Goal: Obtain resource: Obtain resource

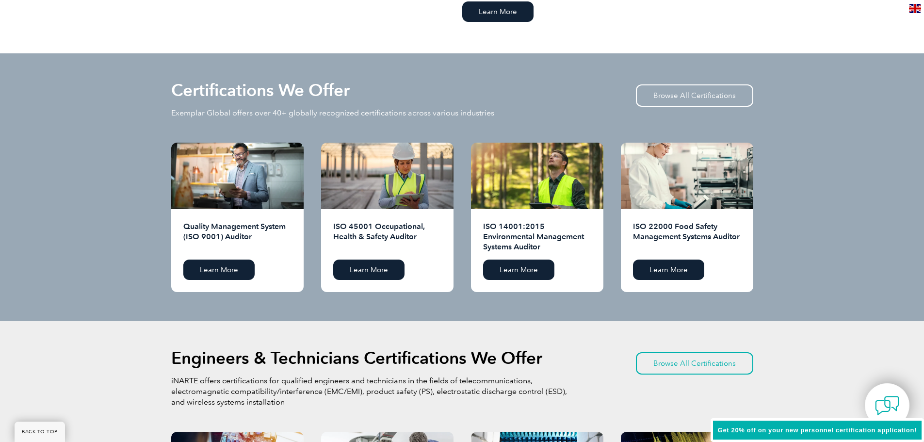
scroll to position [958, 0]
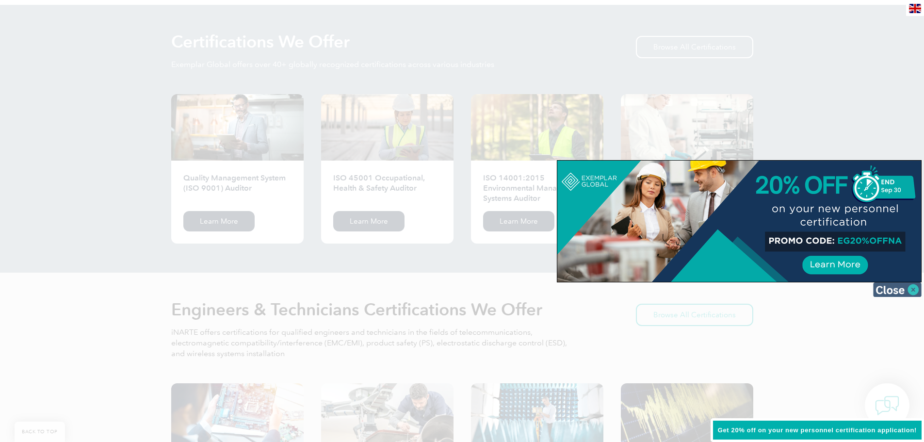
click at [889, 295] on img at bounding box center [897, 289] width 49 height 15
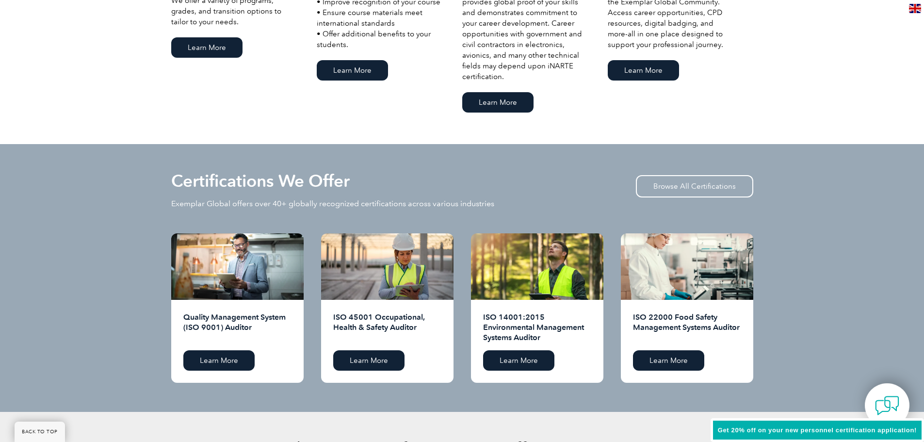
scroll to position [813, 0]
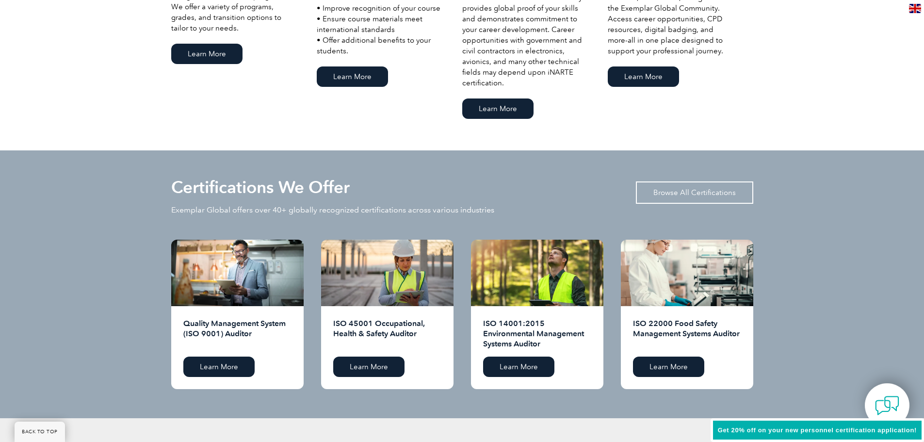
click at [719, 192] on link "Browse All Certifications" at bounding box center [694, 192] width 117 height 22
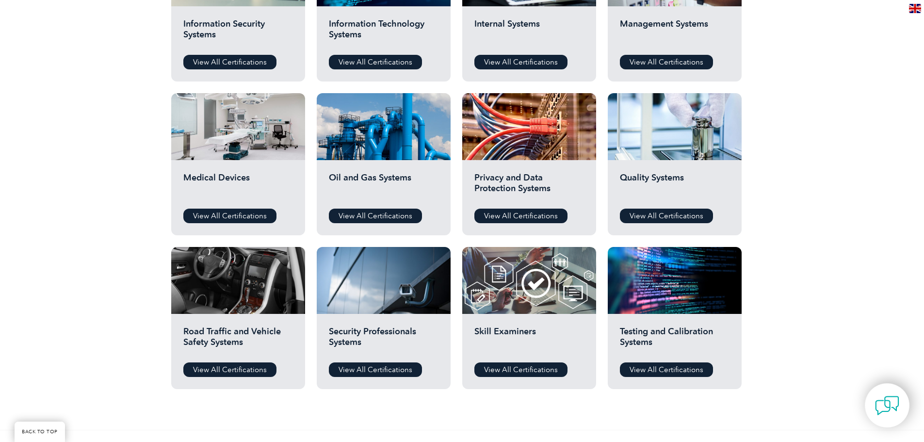
scroll to position [631, 0]
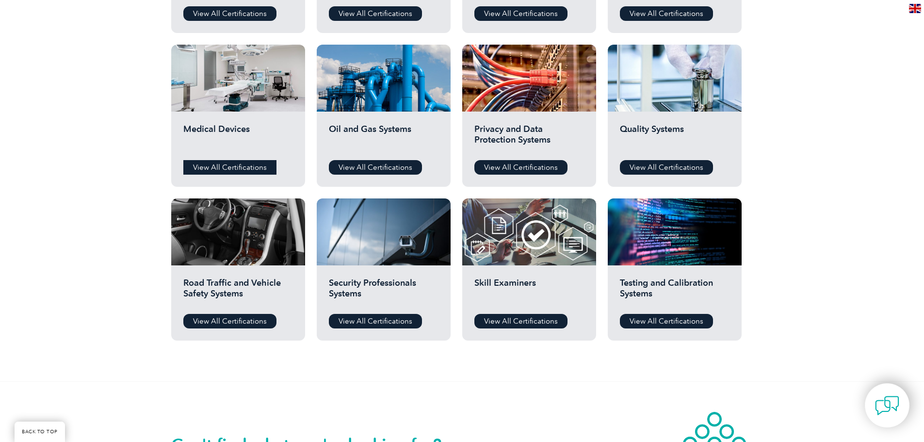
click at [223, 169] on link "View All Certifications" at bounding box center [229, 167] width 93 height 15
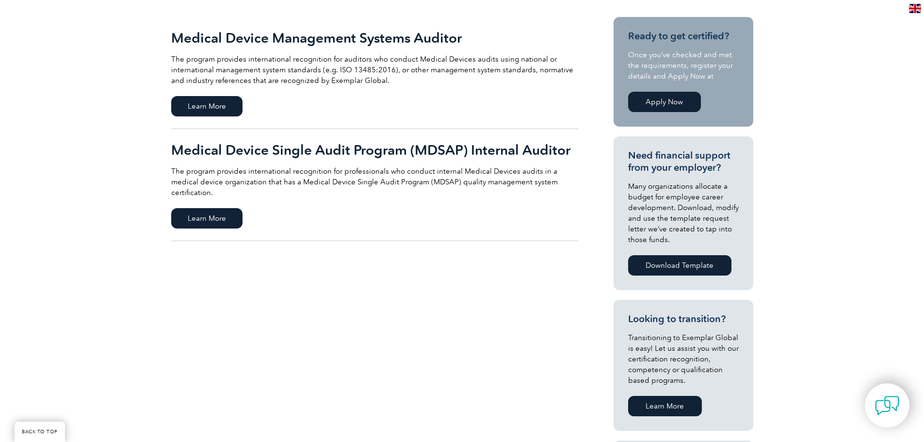
scroll to position [152, 0]
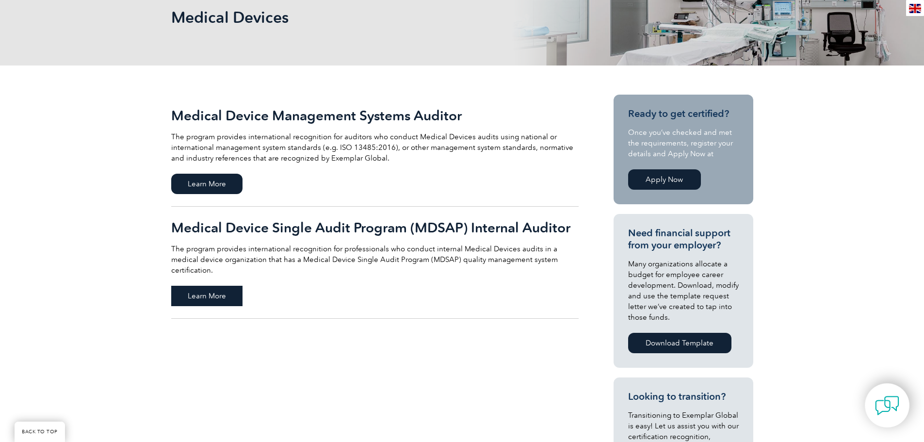
click at [207, 287] on span "Learn More" at bounding box center [206, 296] width 71 height 20
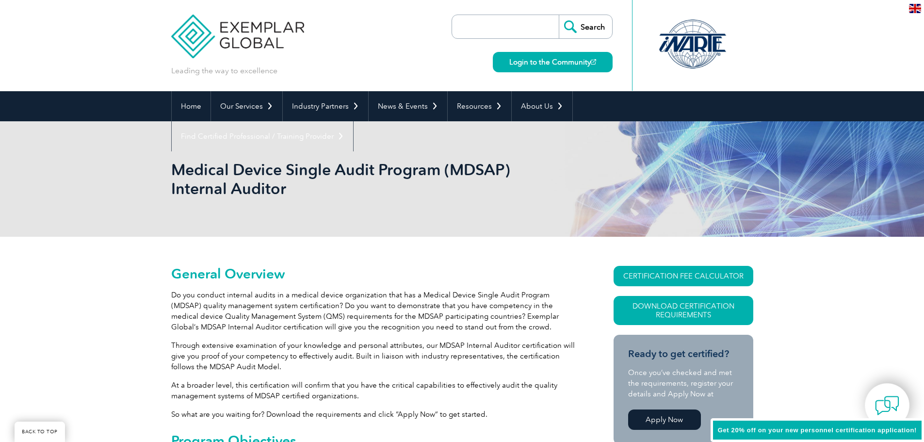
scroll to position [194, 0]
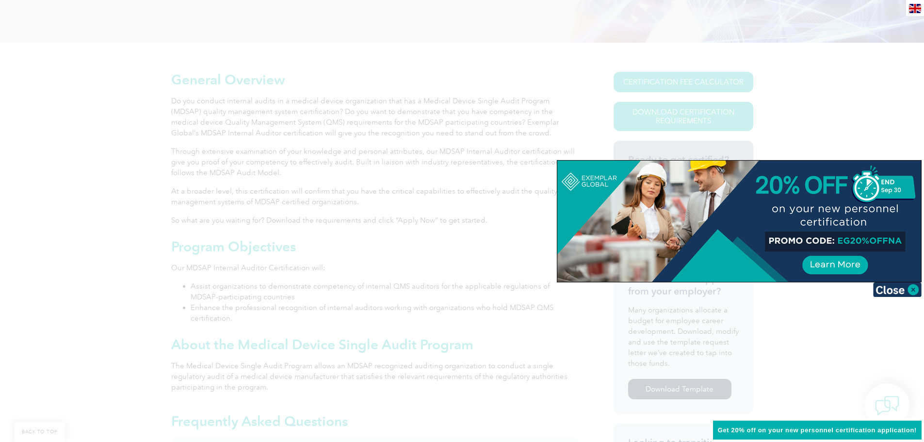
click at [887, 290] on img at bounding box center [897, 289] width 49 height 15
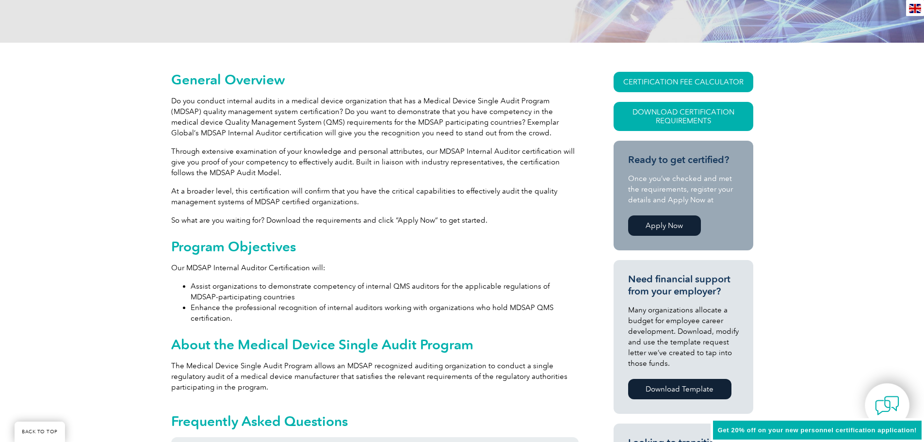
click at [324, 194] on p "At a broader level, this certification will confirm that you have the critical …" at bounding box center [374, 196] width 407 height 21
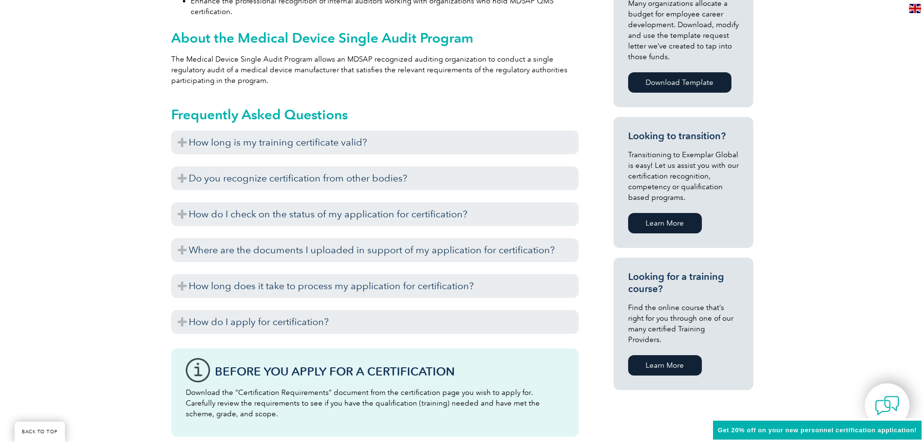
scroll to position [485, 0]
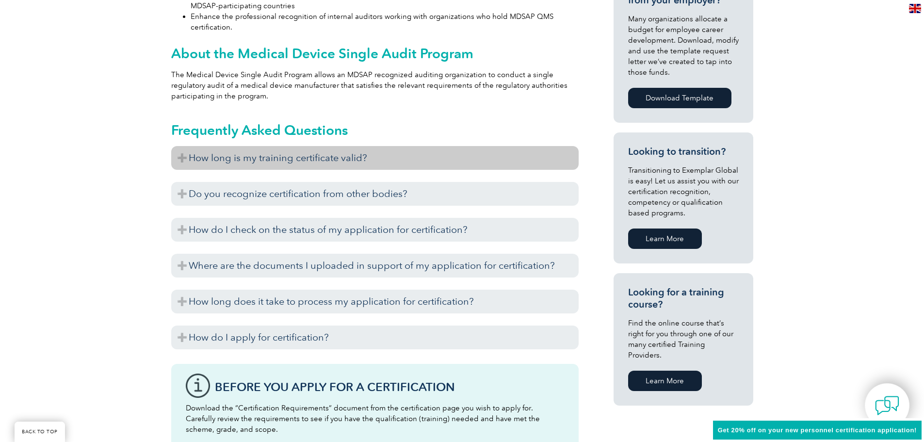
click at [256, 159] on h3 "How long is my training certificate valid?" at bounding box center [374, 158] width 407 height 24
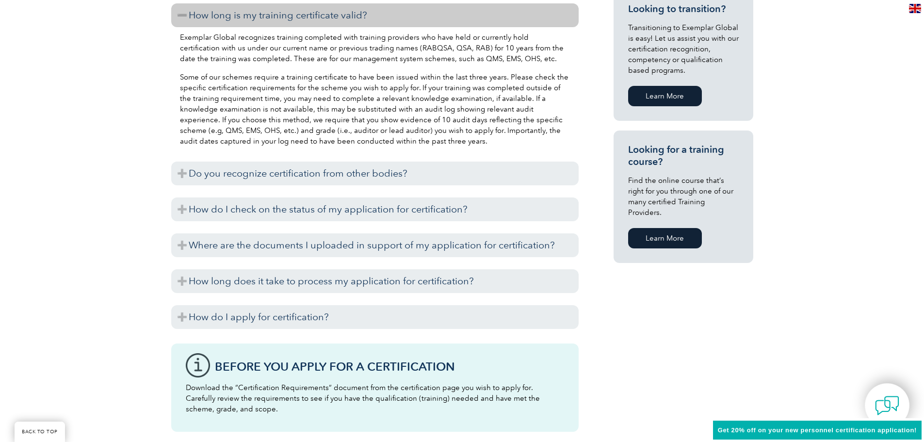
scroll to position [631, 0]
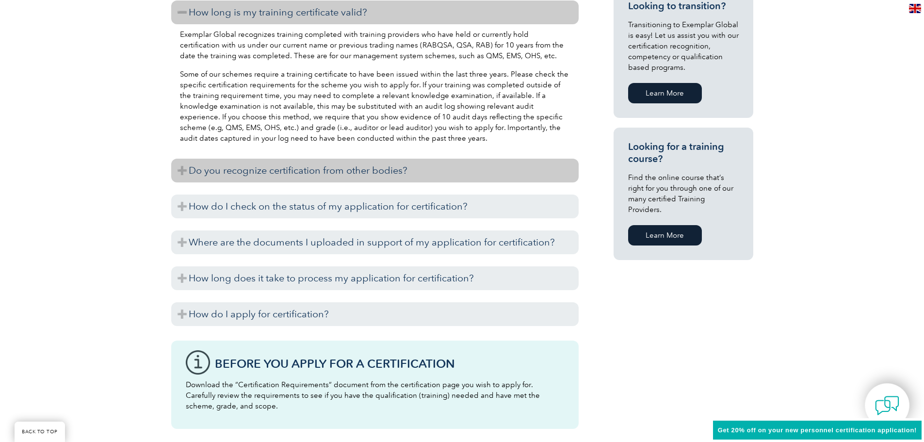
click at [303, 174] on h3 "Do you recognize certification from other bodies?" at bounding box center [374, 171] width 407 height 24
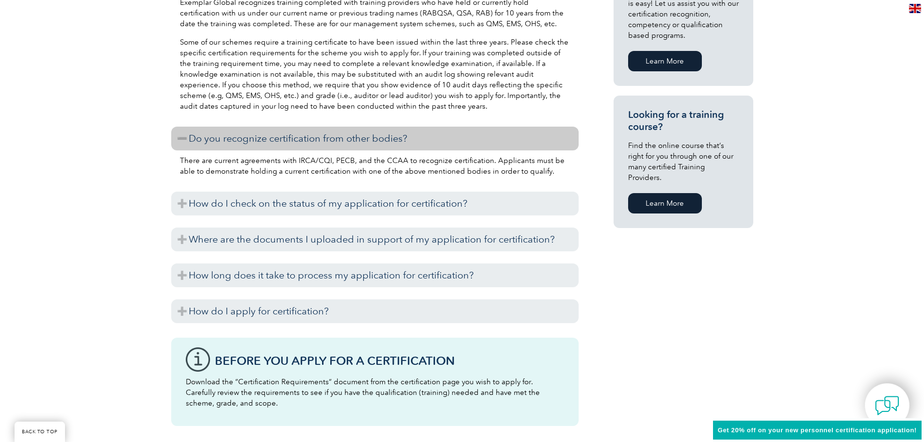
scroll to position [679, 0]
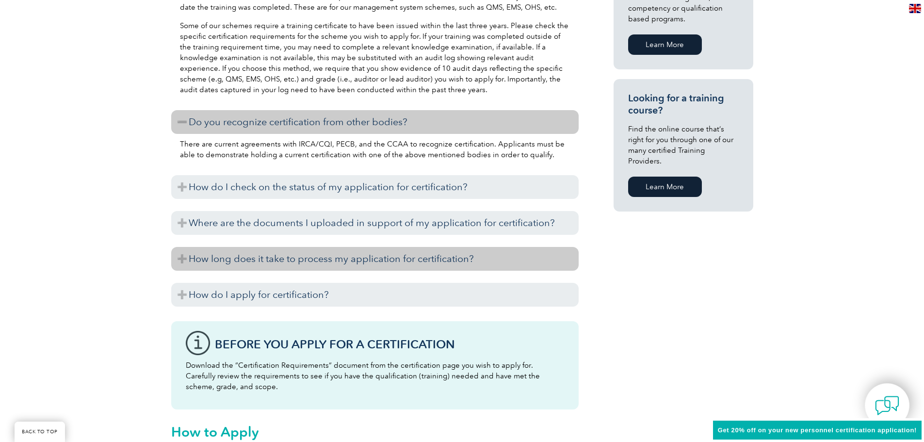
click at [224, 261] on h3 "How long does it take to process my application for certification?" at bounding box center [374, 259] width 407 height 24
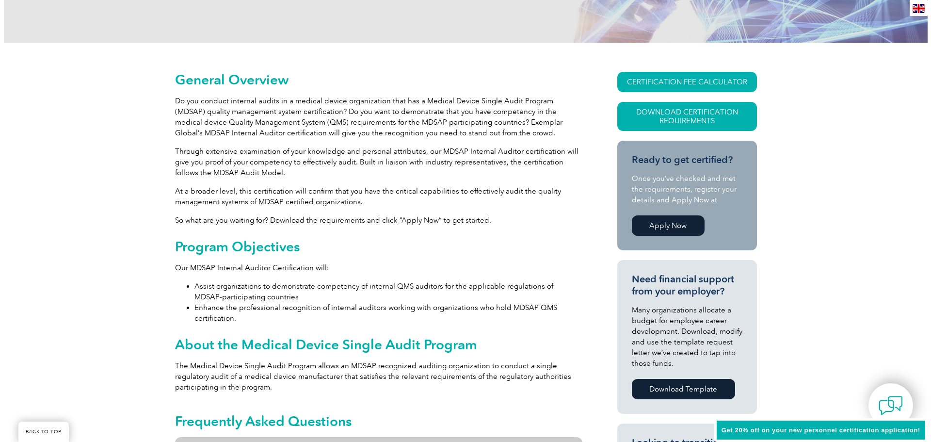
scroll to position [146, 0]
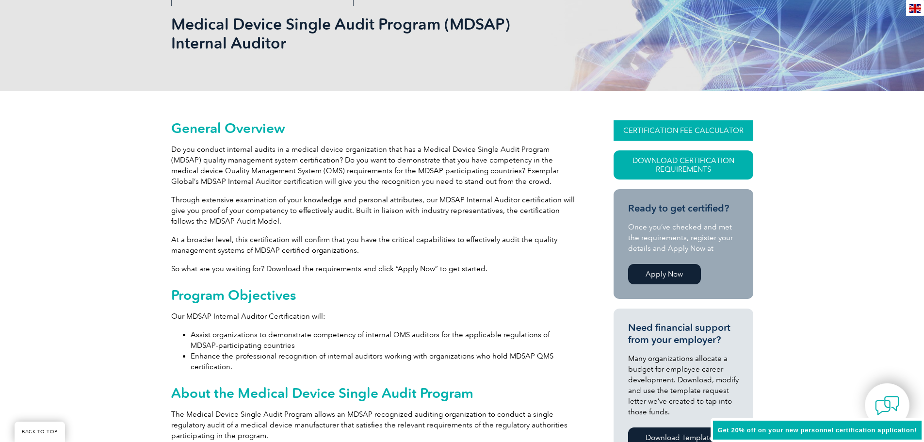
click at [686, 129] on link "CERTIFICATION FEE CALCULATOR" at bounding box center [684, 130] width 140 height 20
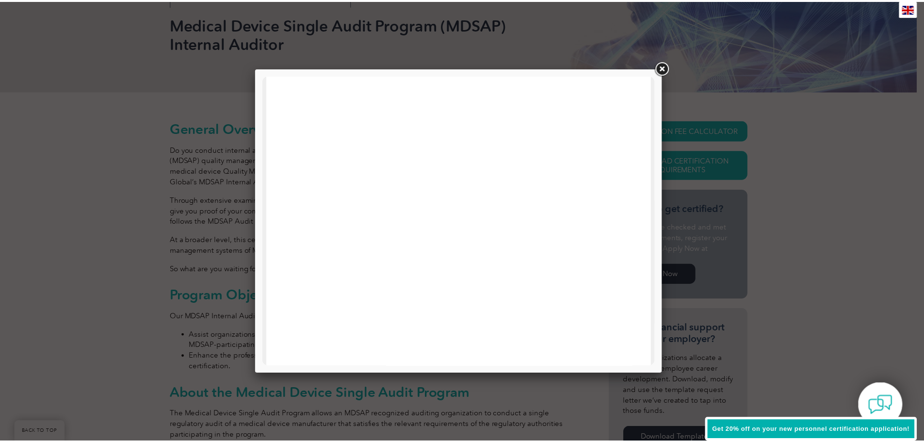
scroll to position [0, 0]
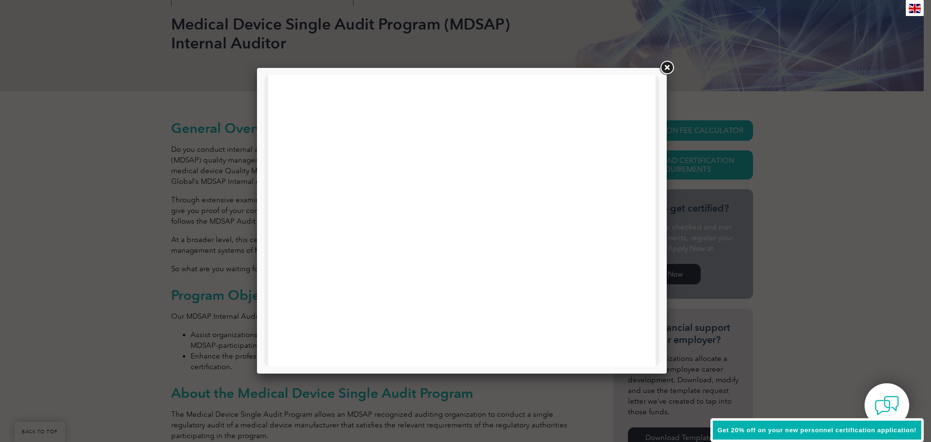
drag, startPoint x: 666, startPoint y: 64, endPoint x: 666, endPoint y: 69, distance: 5.8
click at [666, 64] on link at bounding box center [666, 67] width 17 height 17
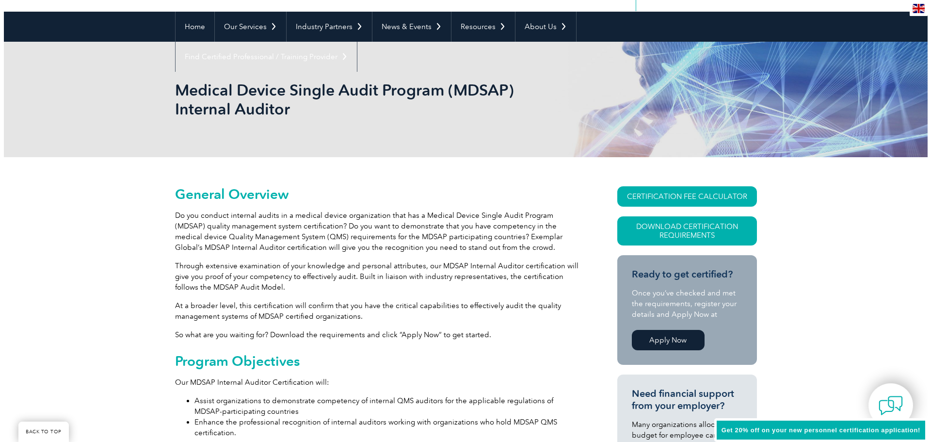
scroll to position [97, 0]
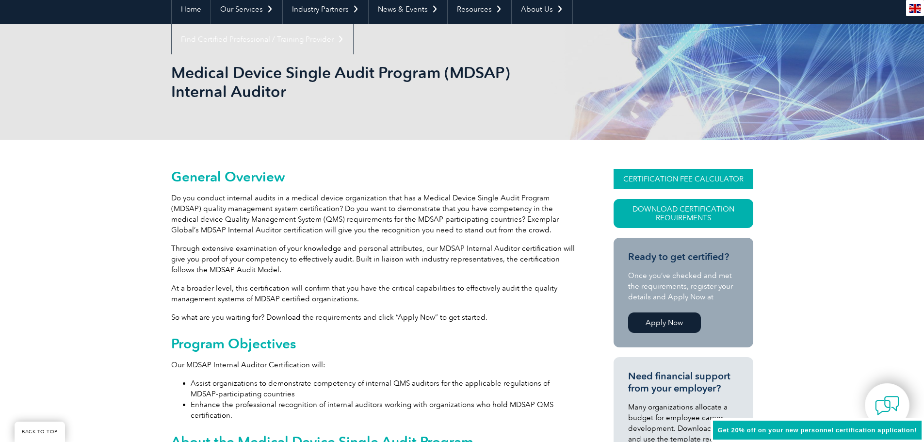
click at [691, 177] on link "CERTIFICATION FEE CALCULATOR" at bounding box center [684, 179] width 140 height 20
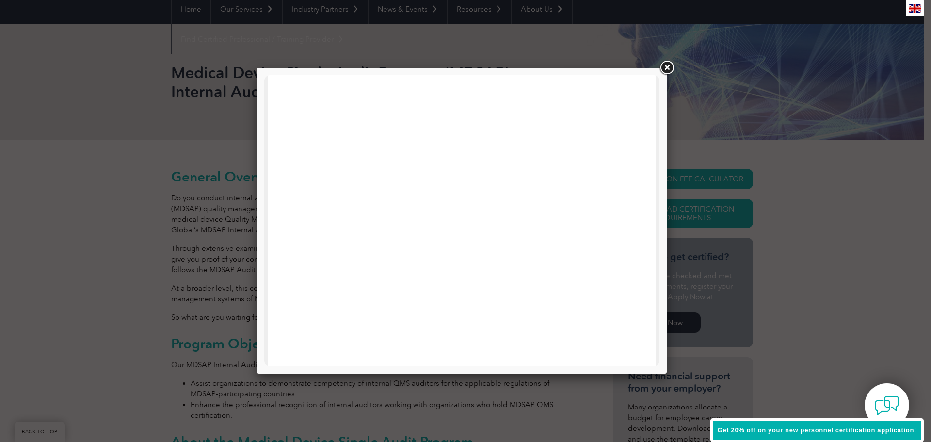
scroll to position [463, 0]
click at [665, 66] on link at bounding box center [666, 67] width 17 height 17
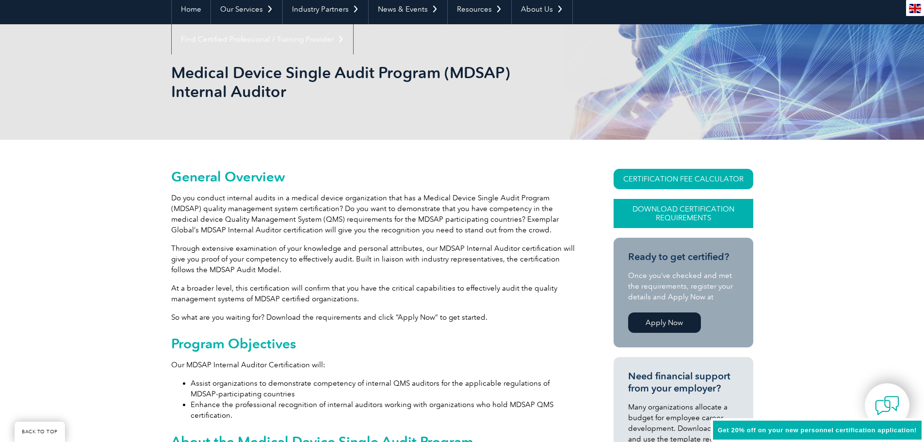
click at [666, 213] on link "Download Certification Requirements" at bounding box center [684, 213] width 140 height 29
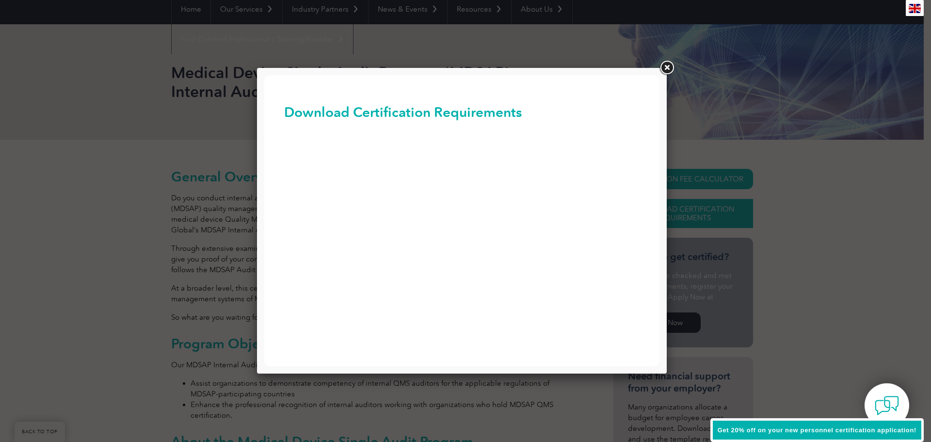
scroll to position [0, 0]
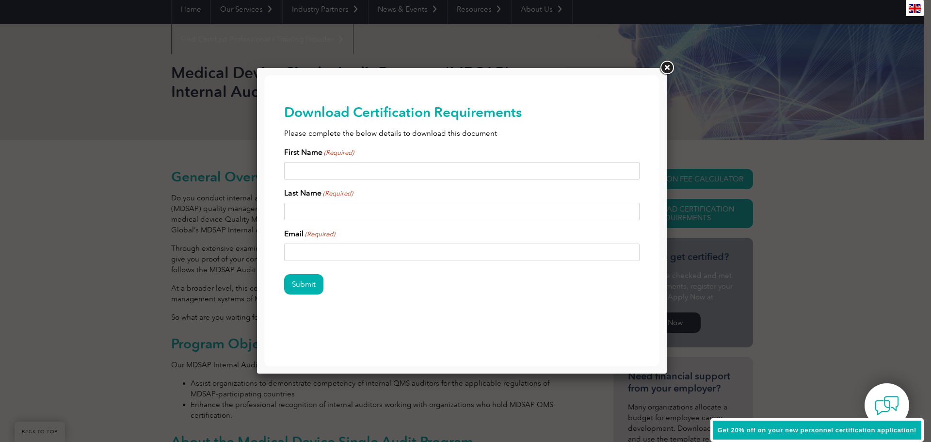
click at [419, 171] on input "First Name (Required)" at bounding box center [462, 170] width 356 height 17
type input "c"
type input "Christian"
type input "Jimenez"
type input "christian.jimenez.phi@gmail.com"
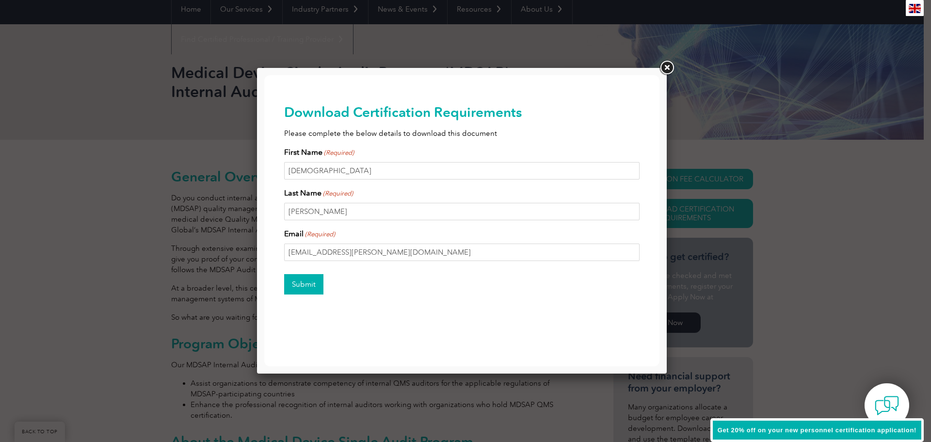
click at [307, 287] on input "Submit" at bounding box center [303, 284] width 39 height 20
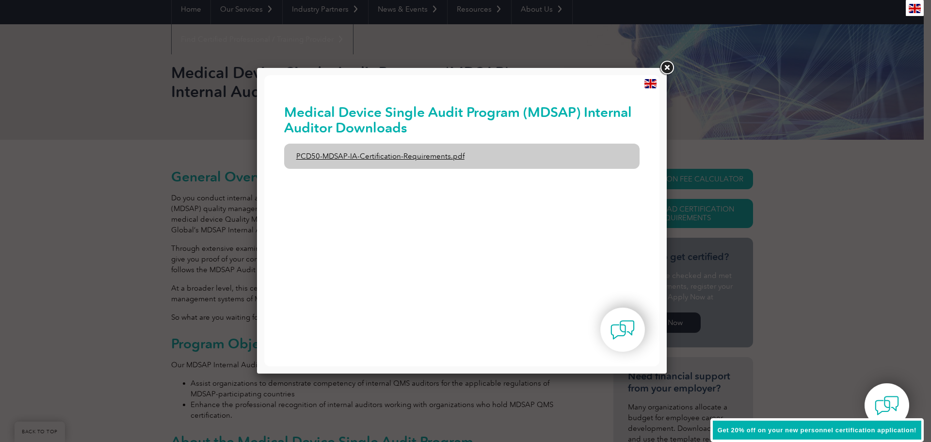
click at [408, 154] on link "PCD50-MDSAP-IA-Certification-Requirements.pdf" at bounding box center [462, 156] width 356 height 25
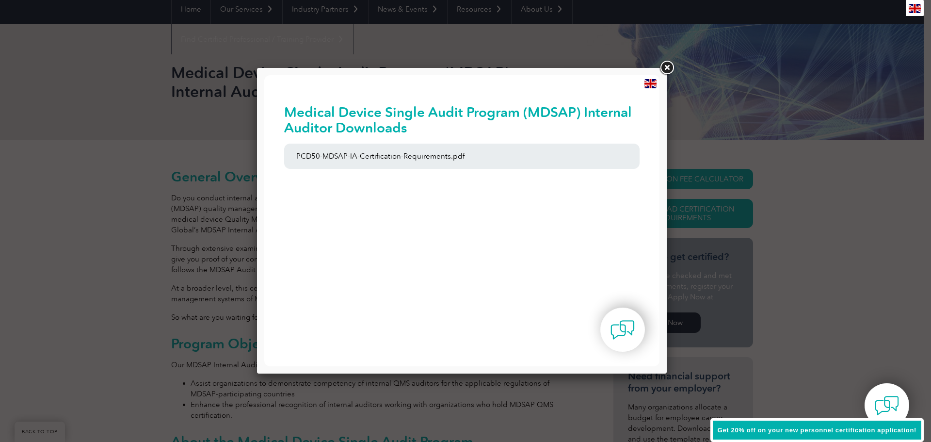
click at [664, 68] on link at bounding box center [666, 67] width 17 height 17
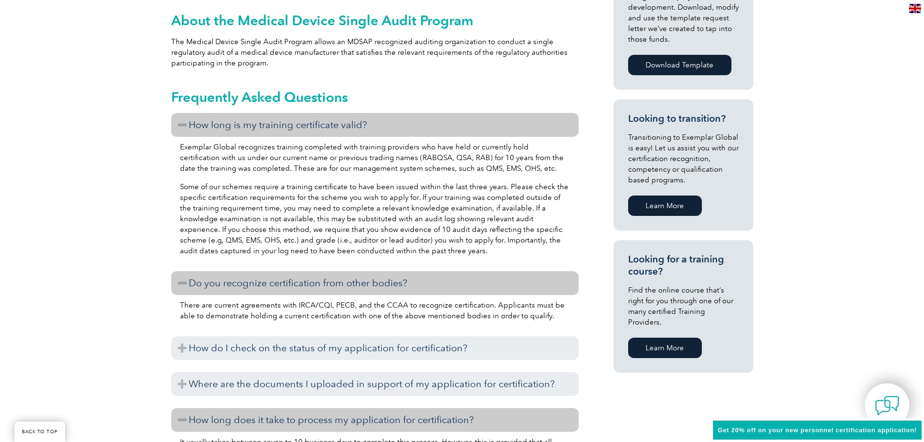
scroll to position [437, 0]
